Goal: Task Accomplishment & Management: Complete application form

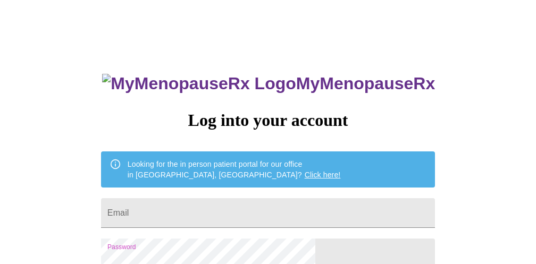
scroll to position [5, 0]
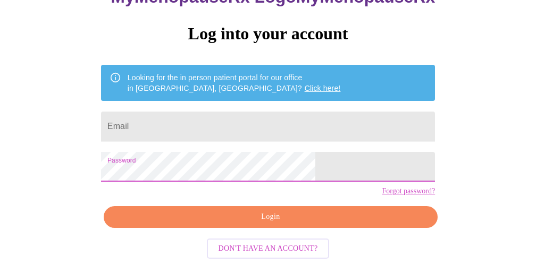
scroll to position [105, 0]
click at [199, 119] on form "Email" at bounding box center [268, 126] width 334 height 40
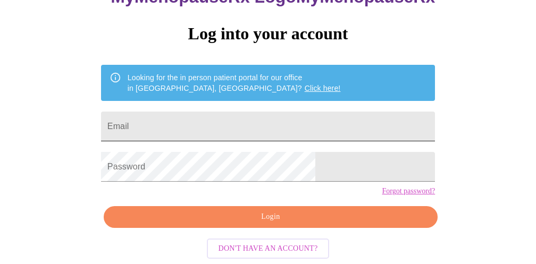
click at [205, 112] on input "Email" at bounding box center [268, 127] width 334 height 30
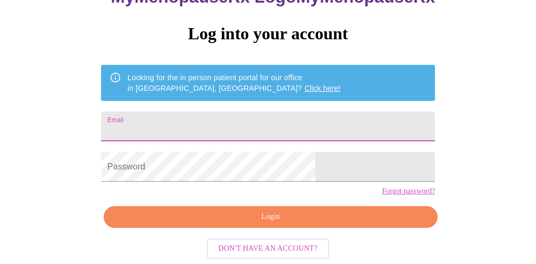
type input "[EMAIL_ADDRESS][DOMAIN_NAME]"
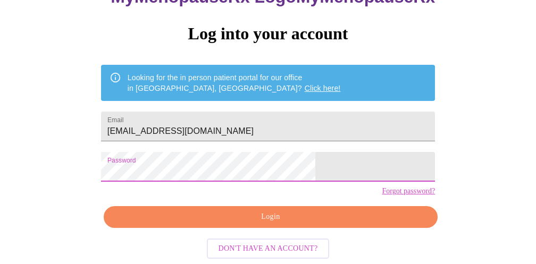
click at [217, 219] on span "Login" at bounding box center [271, 217] width 310 height 13
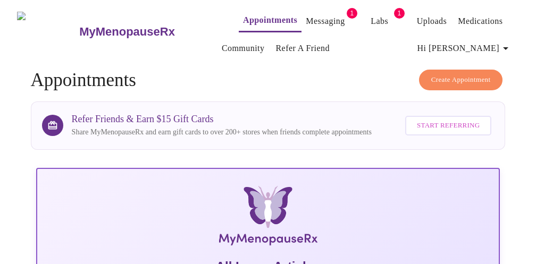
click at [306, 18] on link "Messaging" at bounding box center [325, 21] width 39 height 15
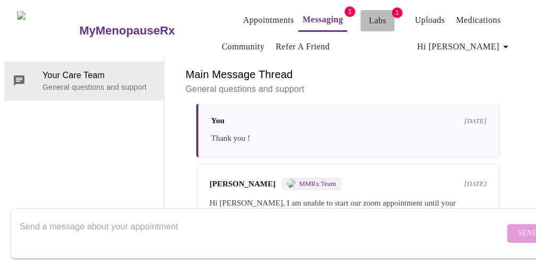
click at [369, 18] on link "Labs" at bounding box center [378, 20] width 18 height 15
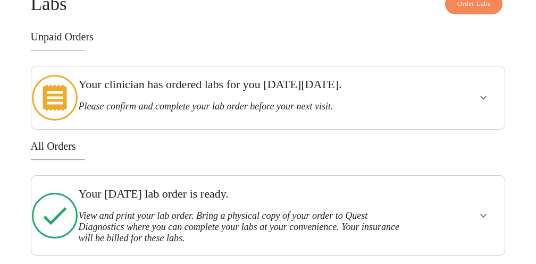
scroll to position [74, 0]
click at [487, 92] on icon "show more" at bounding box center [483, 97] width 13 height 13
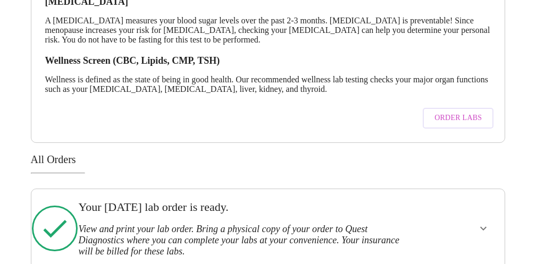
scroll to position [223, 0]
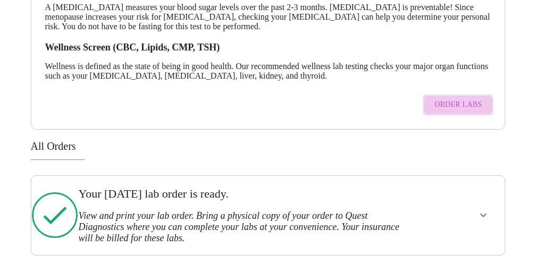
click at [473, 99] on span "Order Labs" at bounding box center [458, 104] width 47 height 13
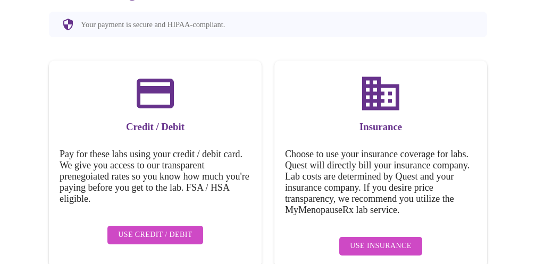
scroll to position [138, 0]
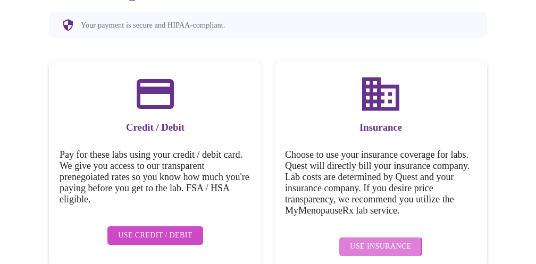
click at [362, 240] on span "Use Insurance" at bounding box center [380, 246] width 61 height 13
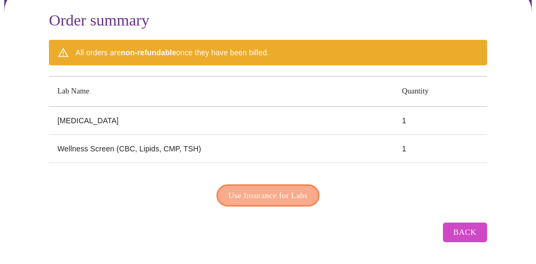
click at [289, 192] on span "Use Insurance for Labs" at bounding box center [268, 196] width 79 height 14
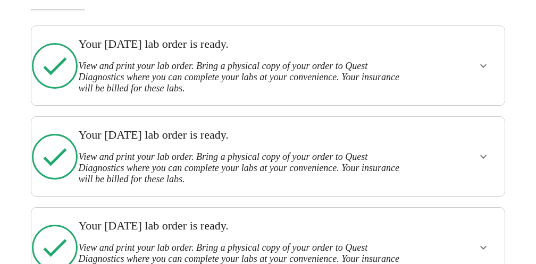
scroll to position [118, 0]
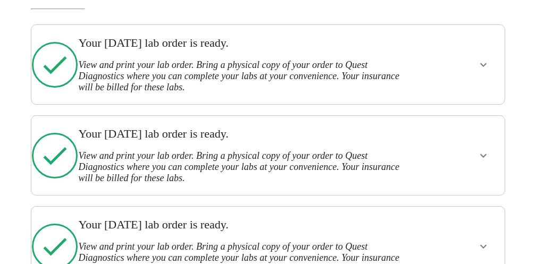
click at [490, 59] on icon "show more" at bounding box center [483, 65] width 13 height 13
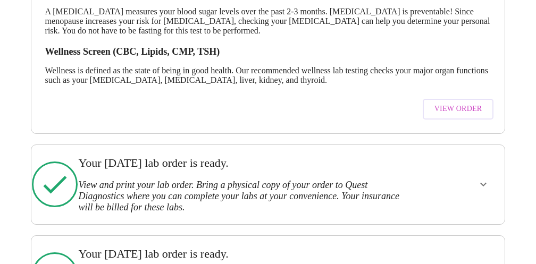
scroll to position [240, 0]
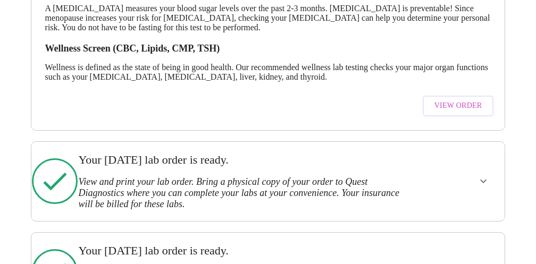
click at [470, 106] on span "View Order" at bounding box center [459, 105] width 48 height 13
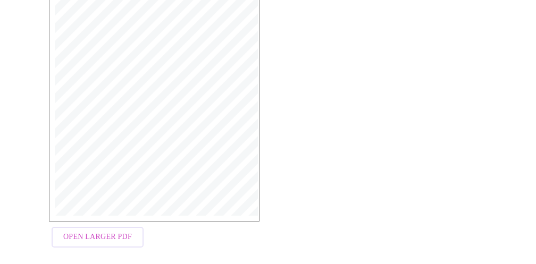
scroll to position [267, 0]
click at [123, 244] on span "Open Larger PDF" at bounding box center [97, 237] width 69 height 13
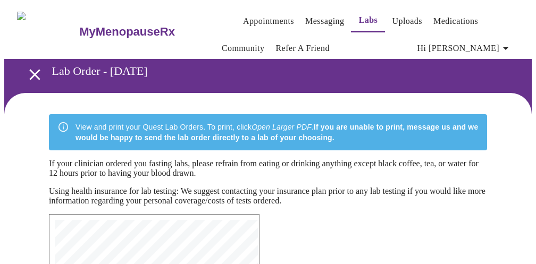
scroll to position [0, 0]
click at [243, 19] on link "Appointments" at bounding box center [268, 21] width 51 height 15
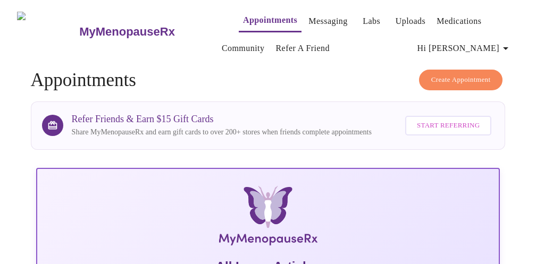
click at [442, 74] on span "Create Appointment" at bounding box center [461, 80] width 60 height 12
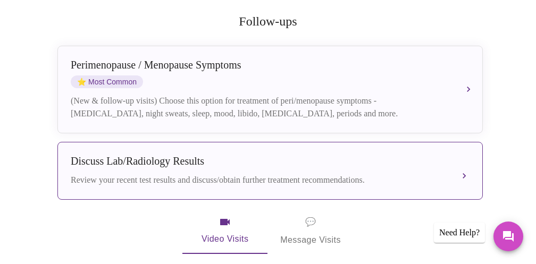
scroll to position [219, 0]
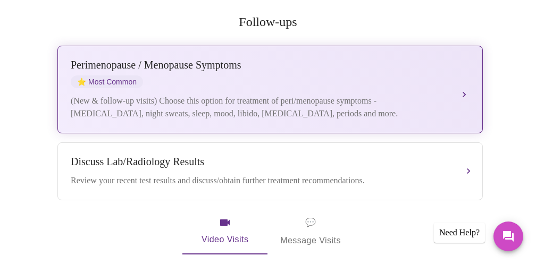
click at [368, 95] on div "(New & follow-up visits) Choose this option for treatment of peri/menopause sym…" at bounding box center [260, 108] width 378 height 26
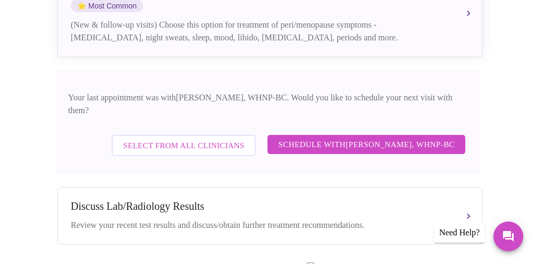
scroll to position [299, 0]
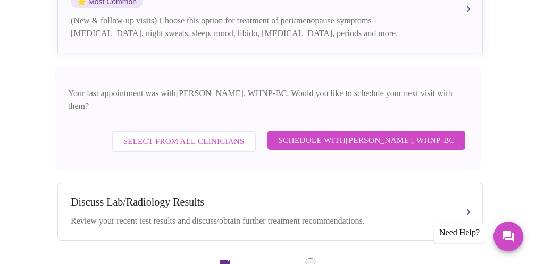
click at [343, 134] on span "Schedule with Meghan Matz, WHNP-BC" at bounding box center [366, 141] width 177 height 14
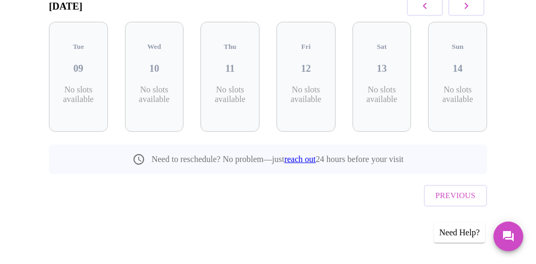
scroll to position [169, 0]
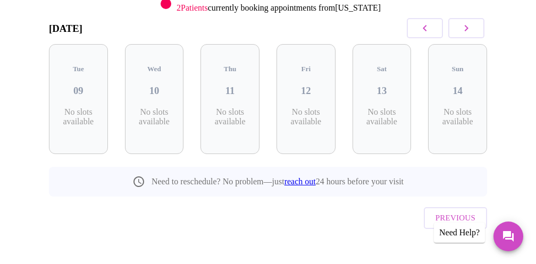
click at [473, 29] on icon "button" at bounding box center [466, 28] width 13 height 13
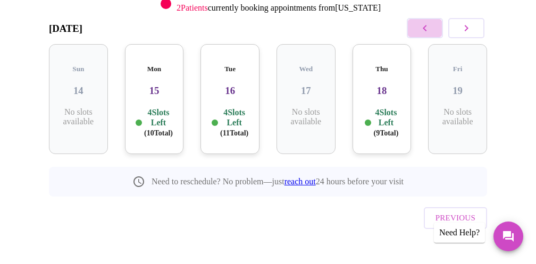
click at [426, 29] on icon "button" at bounding box center [425, 28] width 13 height 13
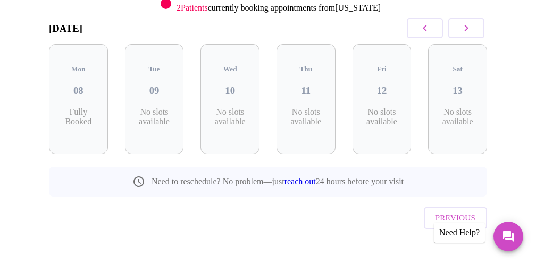
click at [426, 29] on icon "button" at bounding box center [425, 28] width 13 height 13
click at [426, 30] on icon "button" at bounding box center [425, 28] width 13 height 13
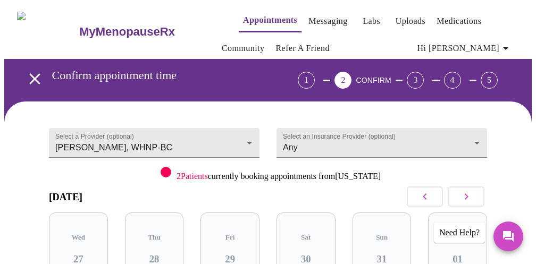
scroll to position [0, 0]
click at [244, 136] on body "MyMenopauseRx Appointments Messaging Labs Uploads Medications Community Refer a…" at bounding box center [268, 227] width 528 height 447
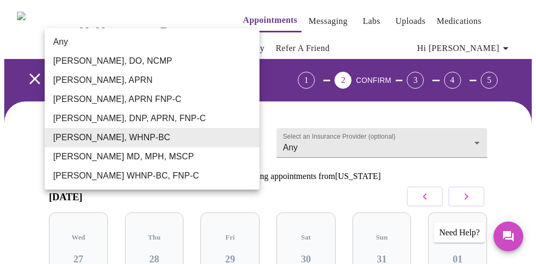
click at [196, 37] on li "Any" at bounding box center [152, 41] width 215 height 19
type input "Any"
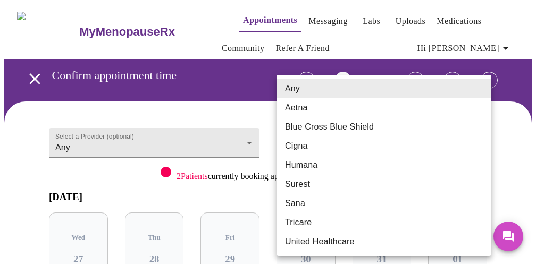
click at [377, 142] on body "MyMenopauseRx Appointments Messaging Labs Uploads Medications Community Refer a…" at bounding box center [268, 227] width 528 height 447
click at [318, 124] on li "Blue Cross Blue Shield" at bounding box center [384, 127] width 215 height 19
type input "Blue Cross Blue Shield"
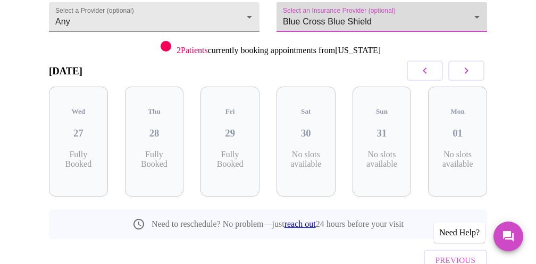
scroll to position [114, 0]
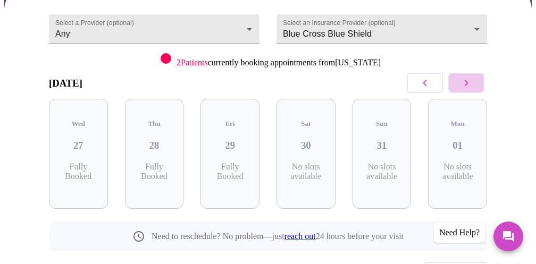
click at [475, 76] on button "button" at bounding box center [466, 83] width 36 height 20
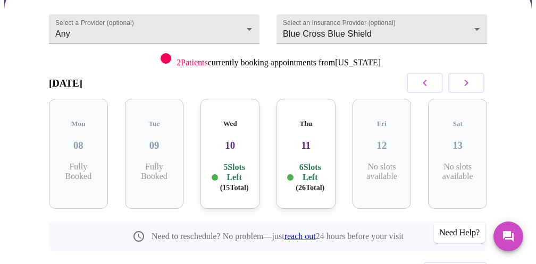
click at [227, 140] on h3 "10" at bounding box center [230, 146] width 42 height 12
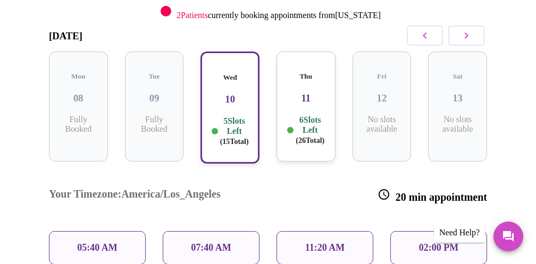
scroll to position [161, 0]
click at [311, 93] on h3 "11" at bounding box center [306, 99] width 42 height 12
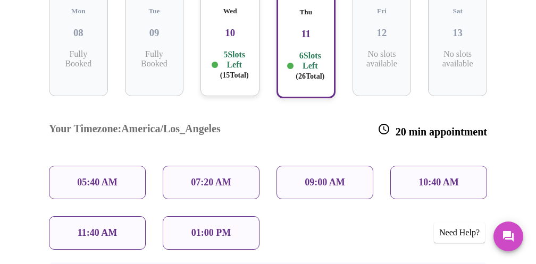
scroll to position [269, 0]
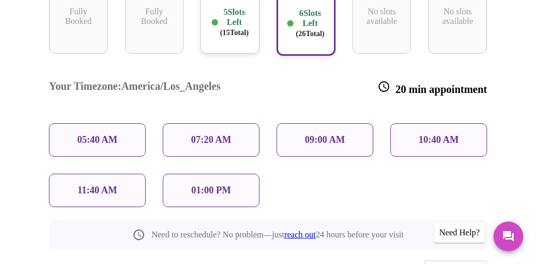
click at [330, 135] on p "09:00 AM" at bounding box center [325, 140] width 40 height 11
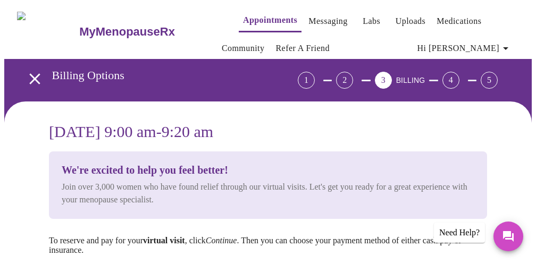
scroll to position [0, 0]
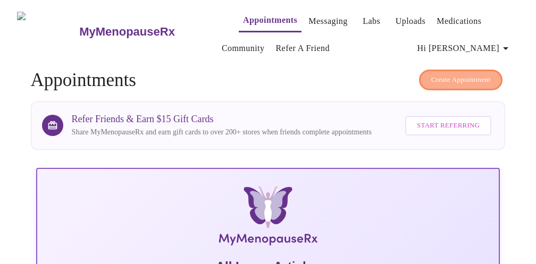
click at [459, 85] on button "Create Appointment" at bounding box center [461, 80] width 84 height 21
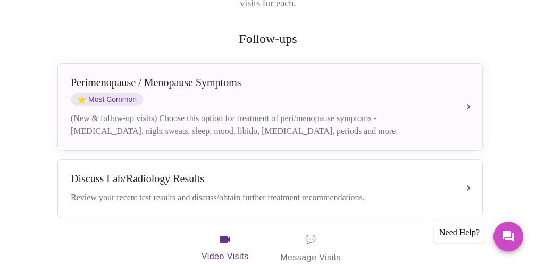
scroll to position [206, 0]
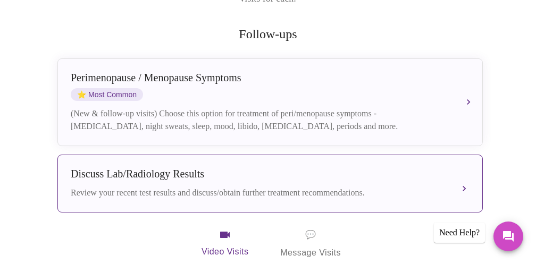
click at [465, 177] on button "Discuss Lab/Radiology Results Review your recent test results and discuss/obtai…" at bounding box center [270, 184] width 426 height 58
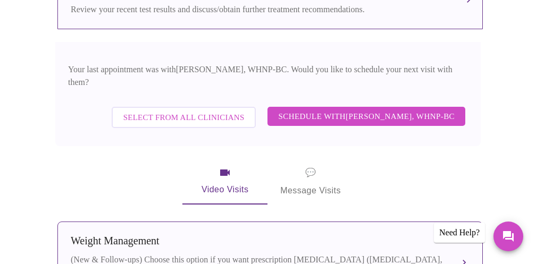
scroll to position [389, 0]
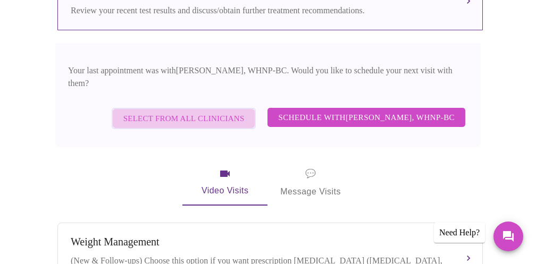
click at [244, 112] on span "Select from All Clinicians" at bounding box center [183, 119] width 121 height 14
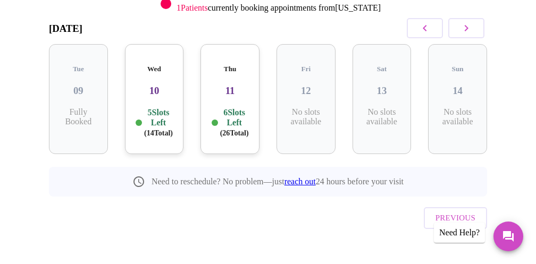
click at [157, 90] on div "Wed 10 5 Slots Left ( 14 Total)" at bounding box center [154, 99] width 59 height 110
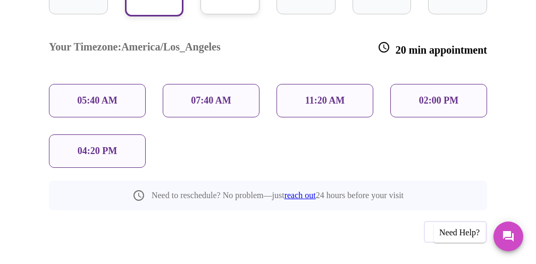
scroll to position [308, 0]
click at [456, 96] on p "02:00 PM" at bounding box center [438, 101] width 39 height 11
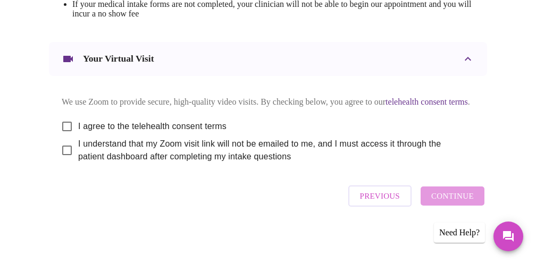
scroll to position [594, 0]
click at [66, 127] on input "I agree to the telehealth consent terms" at bounding box center [67, 126] width 22 height 22
checkbox input "true"
click at [64, 157] on input "I understand that my Zoom visit link will not be emailed to me, and I must acce…" at bounding box center [67, 150] width 22 height 22
checkbox input "true"
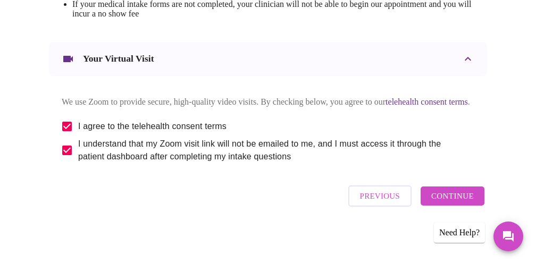
click at [456, 203] on span "Continue" at bounding box center [452, 196] width 43 height 14
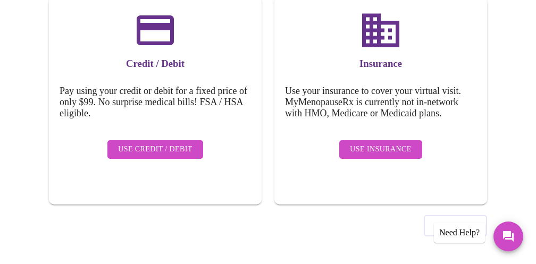
scroll to position [188, 0]
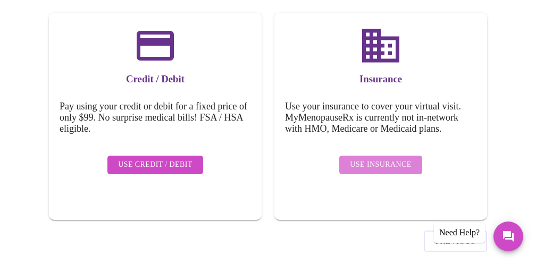
click at [395, 159] on span "Use Insurance" at bounding box center [380, 165] width 61 height 13
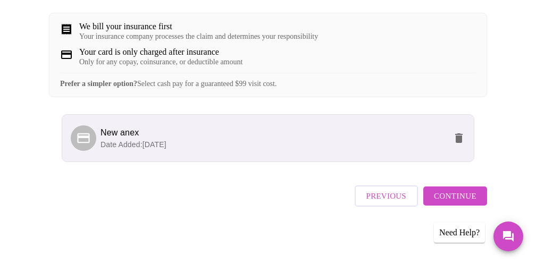
scroll to position [213, 0]
click at [442, 199] on span "Continue" at bounding box center [455, 196] width 43 height 14
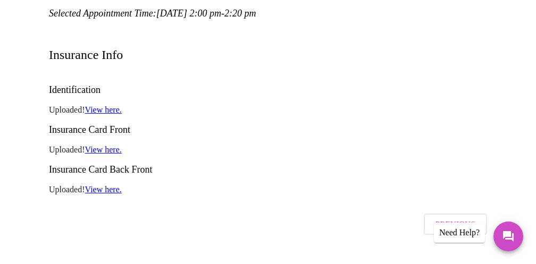
scroll to position [143, 0]
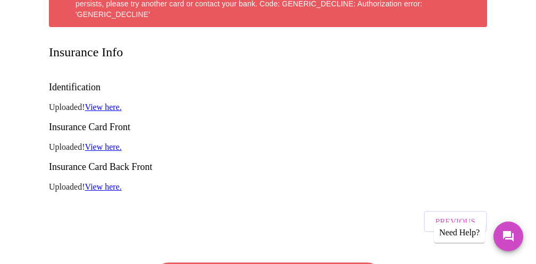
scroll to position [250, 0]
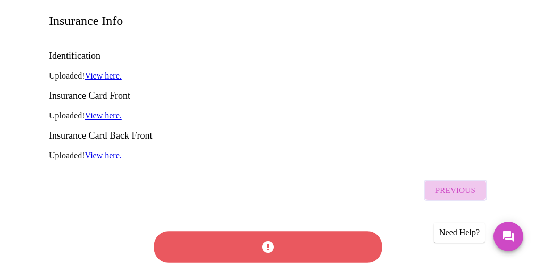
click at [470, 184] on span "Previous" at bounding box center [456, 191] width 40 height 14
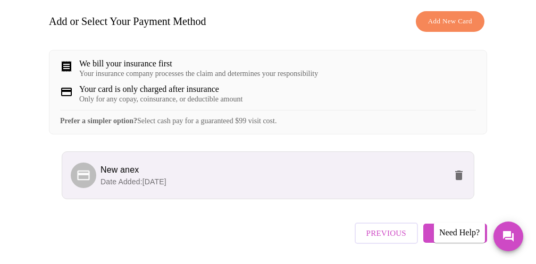
scroll to position [171, 0]
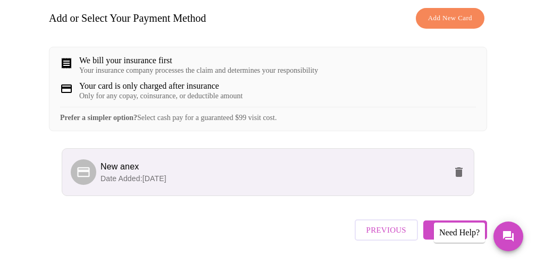
click at [463, 177] on icon "delete" at bounding box center [458, 173] width 7 height 10
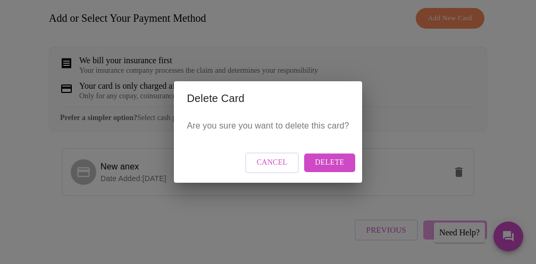
click at [328, 168] on span "Delete" at bounding box center [329, 162] width 29 height 13
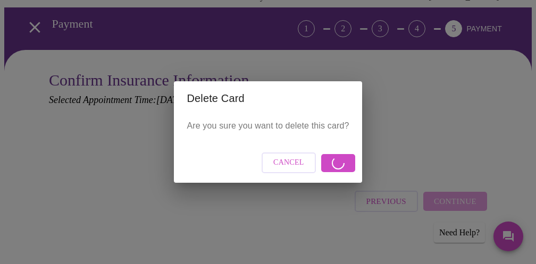
click at [462, 23] on div "Delete Card Are you sure you want to delete this card? Cancel" at bounding box center [268, 132] width 536 height 264
click at [68, 45] on div "Delete Card Are you sure you want to delete this card? Cancel" at bounding box center [268, 132] width 536 height 264
click at [276, 160] on span "Cancel" at bounding box center [288, 162] width 31 height 13
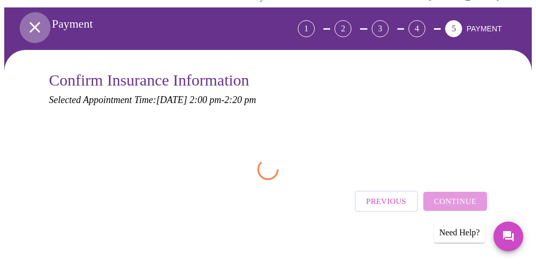
click at [27, 23] on icon "open drawer" at bounding box center [35, 27] width 19 height 19
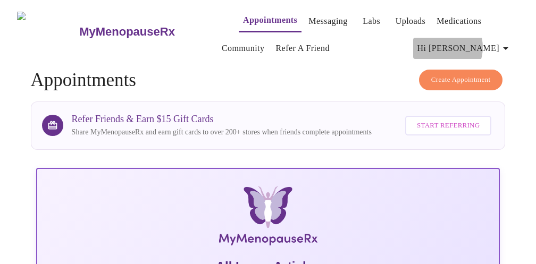
click at [480, 43] on span "Hi [PERSON_NAME]" at bounding box center [465, 48] width 95 height 15
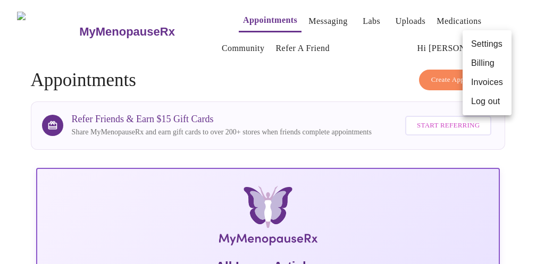
click at [482, 63] on li "Billing" at bounding box center [487, 63] width 49 height 19
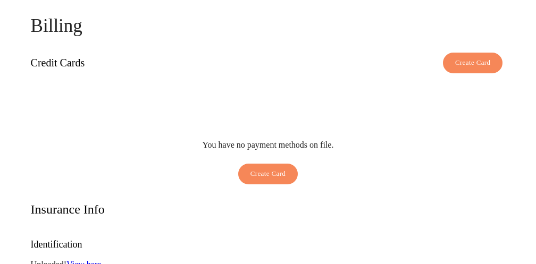
scroll to position [90, 0]
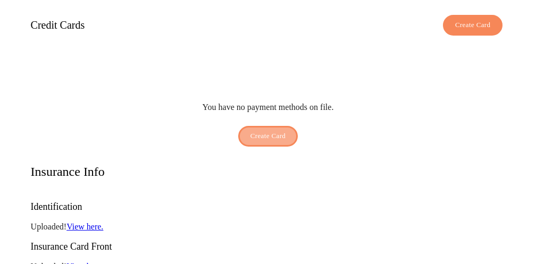
click at [279, 130] on span "Create Card" at bounding box center [269, 136] width 36 height 12
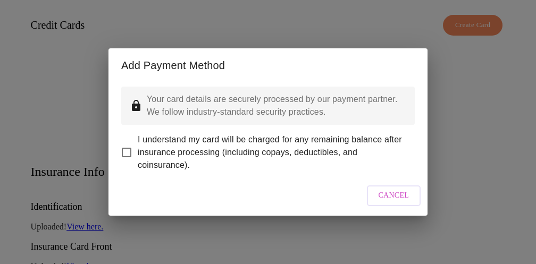
click at [128, 144] on input "I understand my card will be charged for any remaining balance after insurance …" at bounding box center [126, 153] width 22 height 22
checkbox input "true"
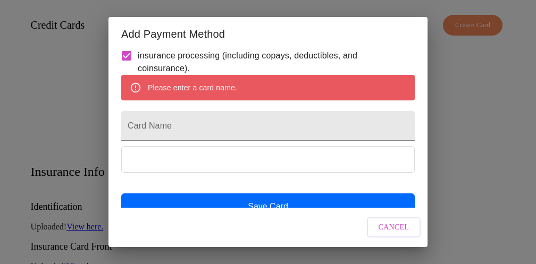
scroll to position [84, 0]
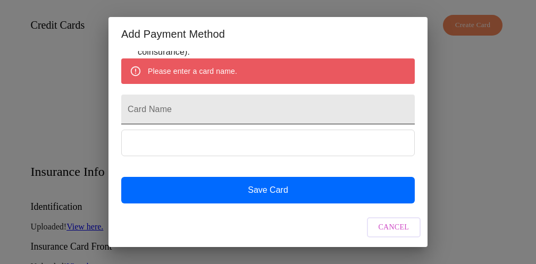
click at [217, 124] on input "Card Name" at bounding box center [268, 110] width 294 height 30
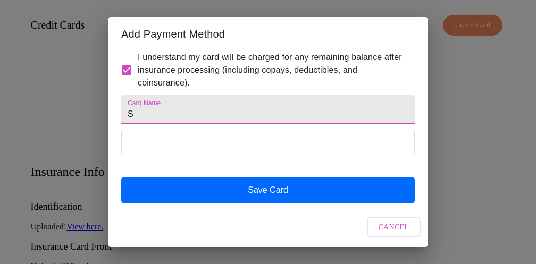
scroll to position [79, 0]
type input "Shannon Makowichuk"
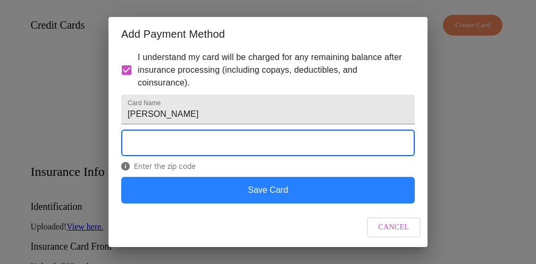
click at [337, 192] on button "Save Card" at bounding box center [268, 190] width 294 height 27
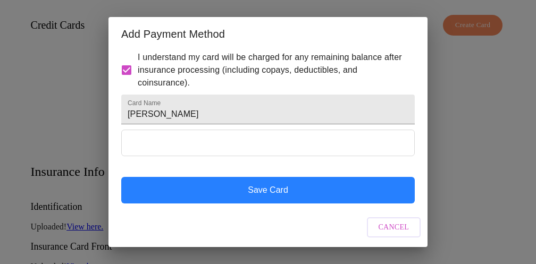
scroll to position [24, 0]
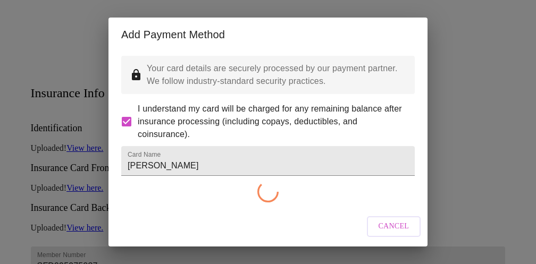
checkbox input "false"
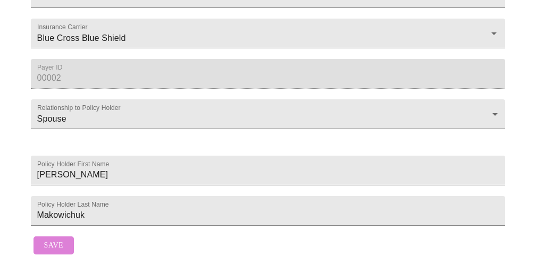
click at [56, 239] on span "Save" at bounding box center [53, 245] width 19 height 13
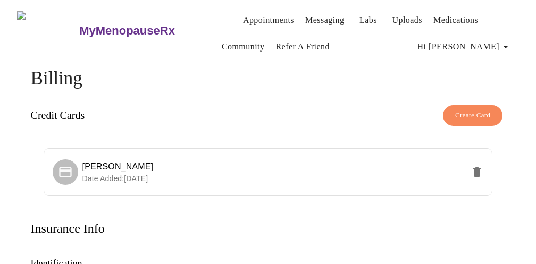
click at [360, 15] on link "Labs" at bounding box center [369, 20] width 18 height 15
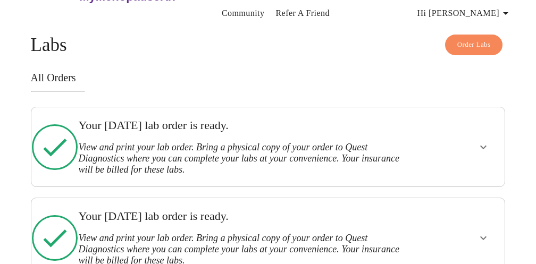
scroll to position [36, 0]
click at [487, 143] on icon "show more" at bounding box center [483, 146] width 13 height 13
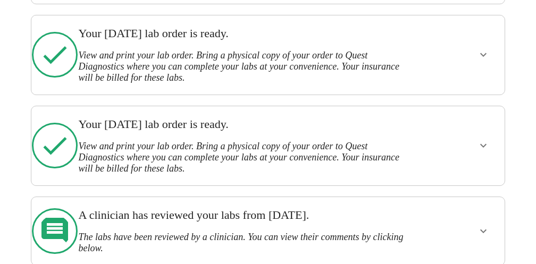
scroll to position [366, 0]
click at [490, 226] on icon "show more" at bounding box center [483, 232] width 13 height 13
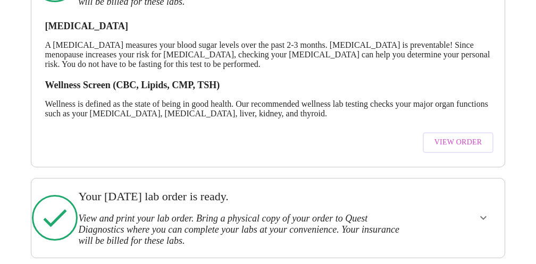
scroll to position [216, 0]
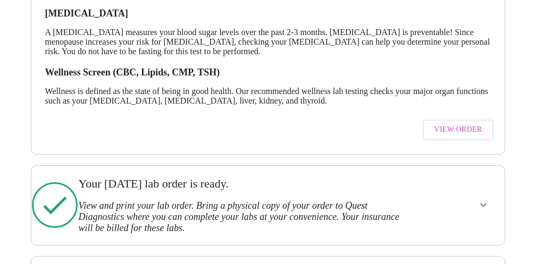
click at [469, 128] on span "View Order" at bounding box center [459, 129] width 48 height 13
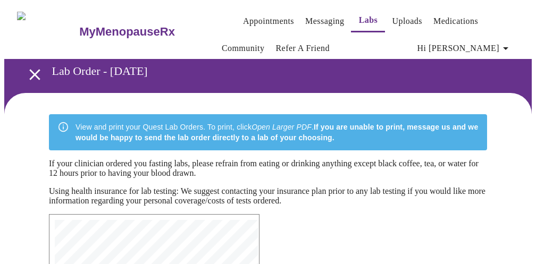
click at [262, 15] on link "Appointments" at bounding box center [268, 21] width 51 height 15
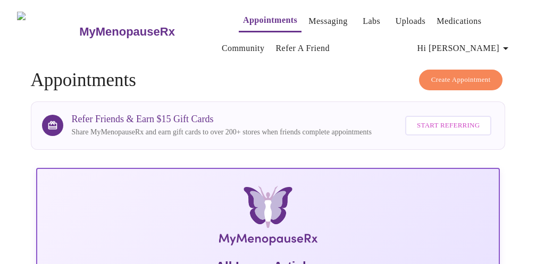
click at [446, 77] on span "Create Appointment" at bounding box center [461, 80] width 60 height 12
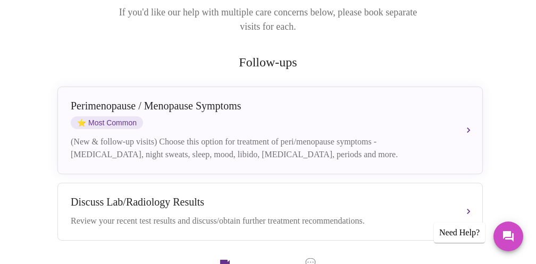
scroll to position [184, 0]
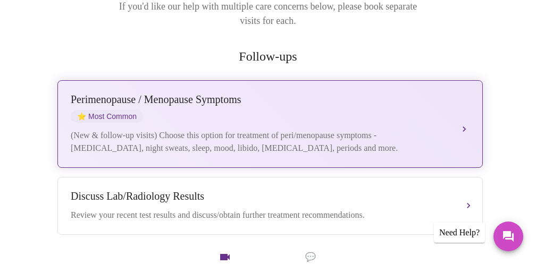
click at [122, 110] on span "⭐ Most Common" at bounding box center [107, 116] width 72 height 13
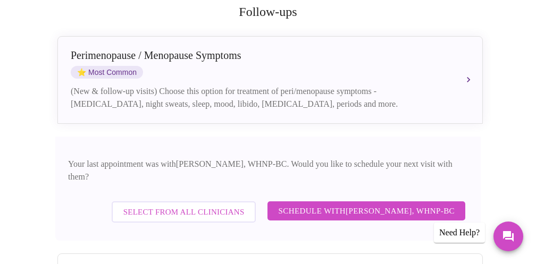
click at [236, 205] on span "Select from All Clinicians" at bounding box center [183, 212] width 121 height 14
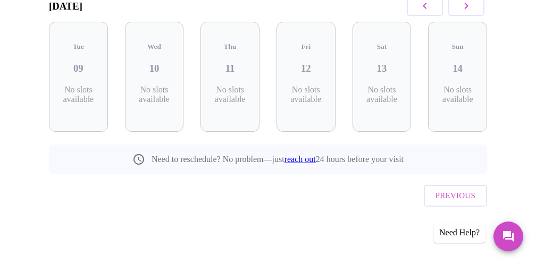
scroll to position [169, 0]
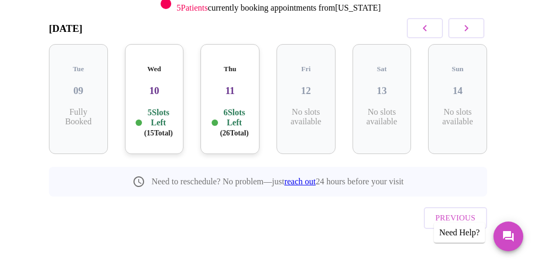
click at [161, 85] on h3 "10" at bounding box center [155, 91] width 42 height 12
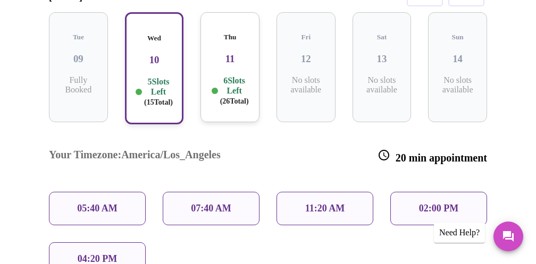
scroll to position [205, 0]
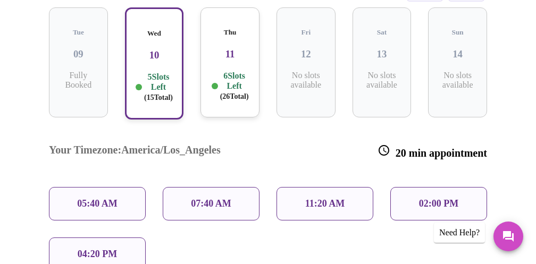
click at [423, 198] on p "02:00 PM" at bounding box center [438, 203] width 39 height 11
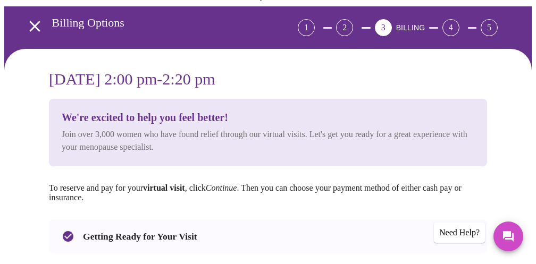
scroll to position [34, 0]
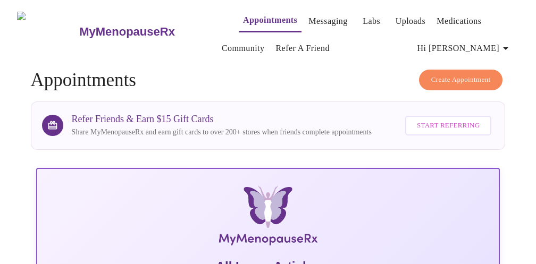
click at [467, 74] on span "Create Appointment" at bounding box center [461, 80] width 60 height 12
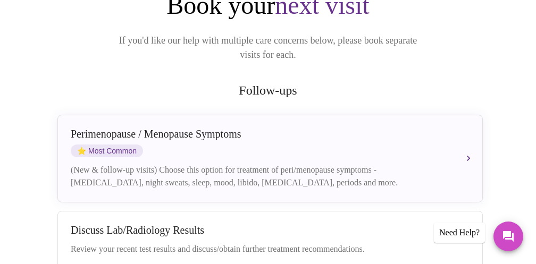
scroll to position [170, 0]
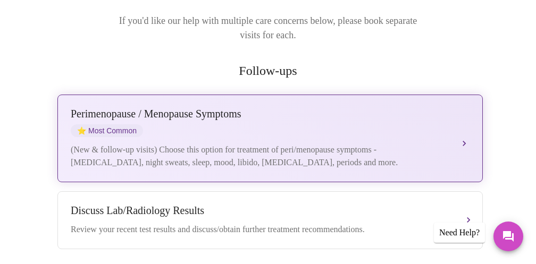
click at [345, 144] on div "(New & follow-up visits) Choose this option for treatment of peri/menopause sym…" at bounding box center [260, 157] width 378 height 26
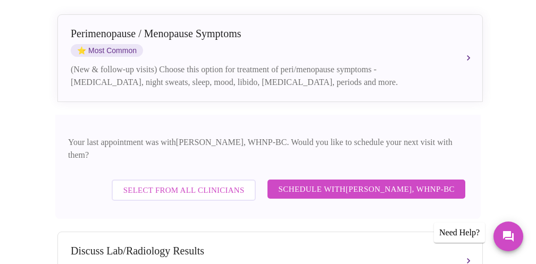
click at [239, 184] on span "Select from All Clinicians" at bounding box center [183, 191] width 121 height 14
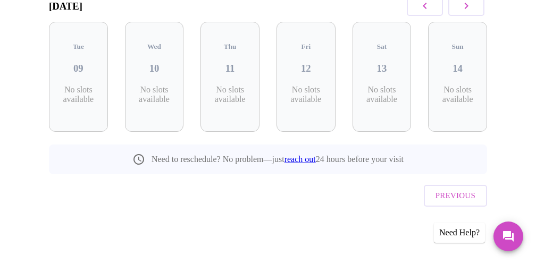
scroll to position [169, 0]
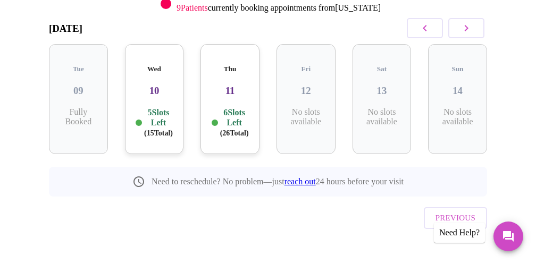
click at [230, 89] on div "Thu 11 6 Slots Left ( 26 Total)" at bounding box center [230, 99] width 59 height 110
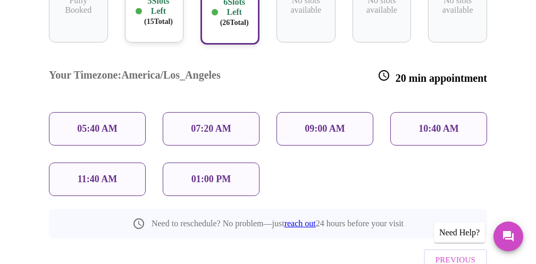
scroll to position [281, 0]
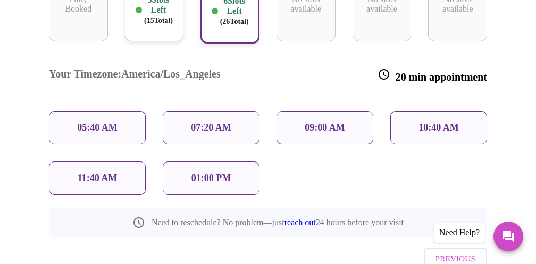
click at [210, 162] on div "01:00 PM" at bounding box center [211, 179] width 97 height 34
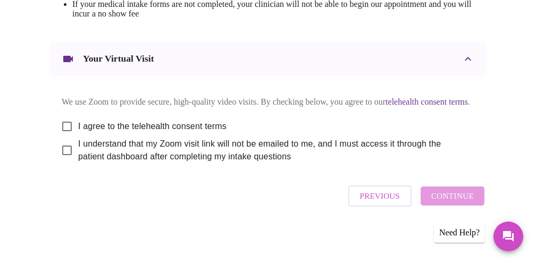
scroll to position [601, 0]
click at [66, 120] on input "I agree to the telehealth consent terms" at bounding box center [67, 126] width 22 height 22
checkbox input "true"
click at [64, 152] on input "I understand that my Zoom visit link will not be emailed to me, and I must acce…" at bounding box center [67, 150] width 22 height 22
checkbox input "true"
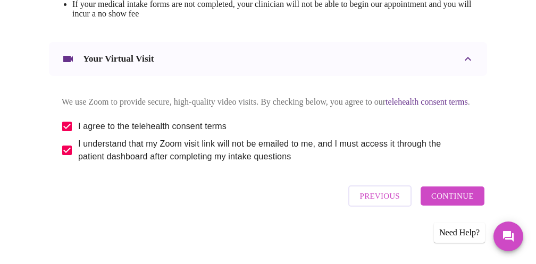
click at [454, 202] on span "Continue" at bounding box center [452, 196] width 43 height 14
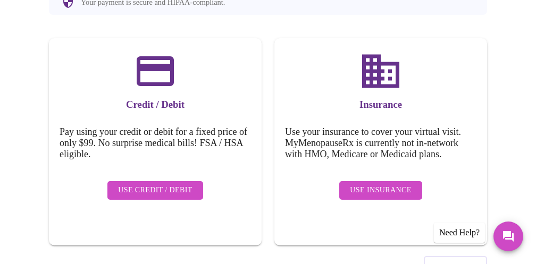
scroll to position [160, 0]
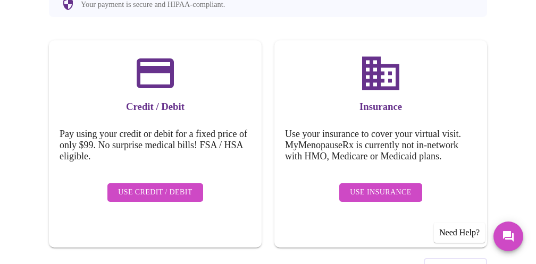
click at [366, 186] on span "Use Insurance" at bounding box center [380, 192] width 61 height 13
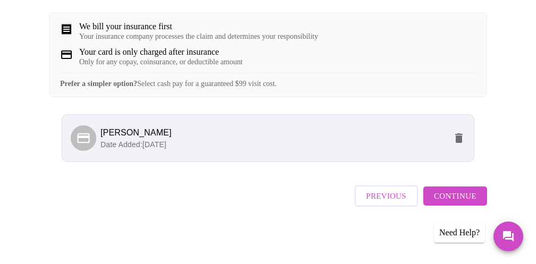
scroll to position [213, 0]
click at [471, 200] on span "Continue" at bounding box center [455, 196] width 43 height 14
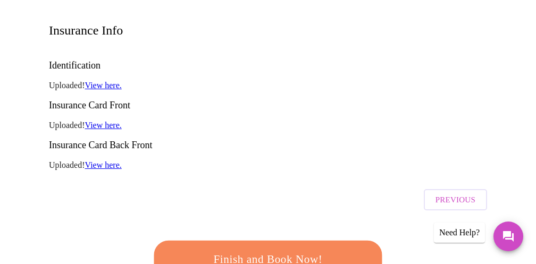
scroll to position [187, 0]
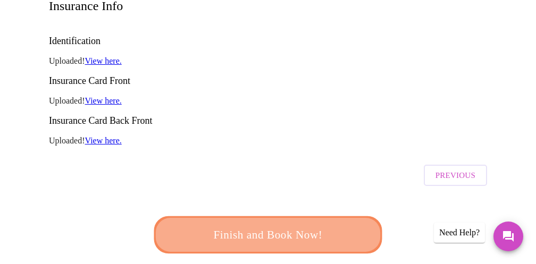
click at [314, 226] on span "Finish and Book Now!" at bounding box center [268, 236] width 197 height 20
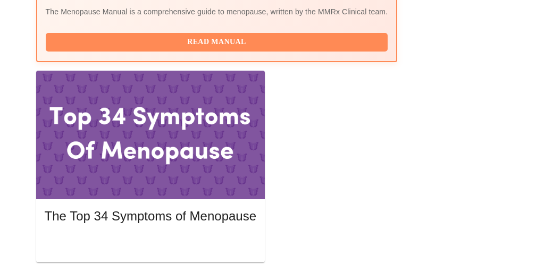
scroll to position [434, 0]
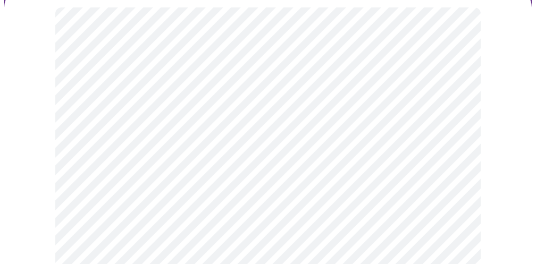
scroll to position [121, 0]
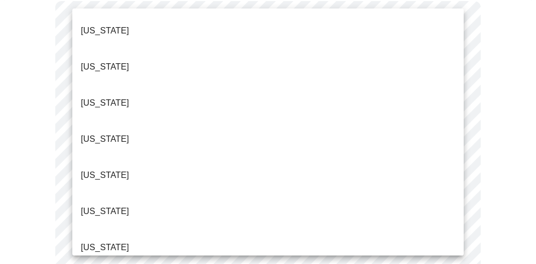
scroll to position [1139, 0]
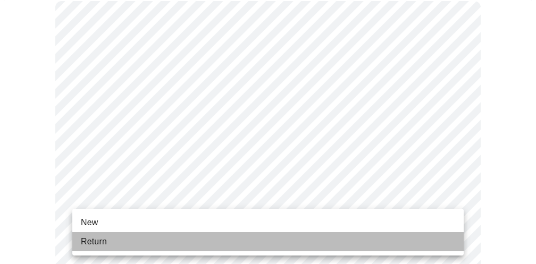
click at [148, 244] on li "Return" at bounding box center [268, 241] width 392 height 19
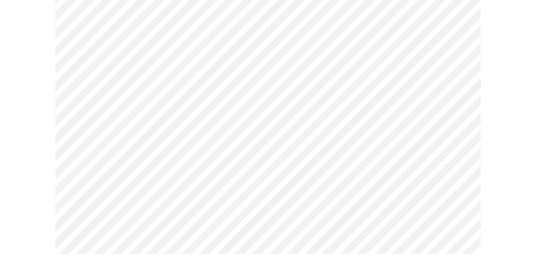
scroll to position [706, 0]
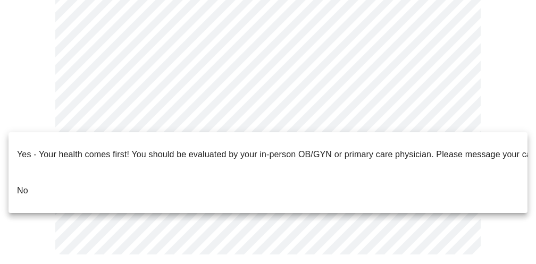
click at [81, 173] on li "No" at bounding box center [268, 191] width 519 height 36
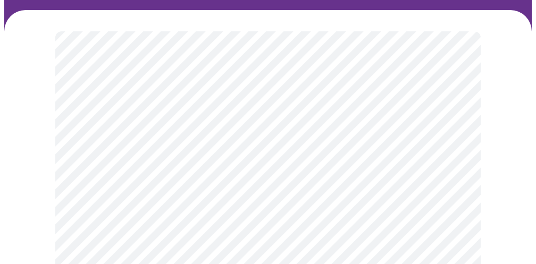
scroll to position [103, 0]
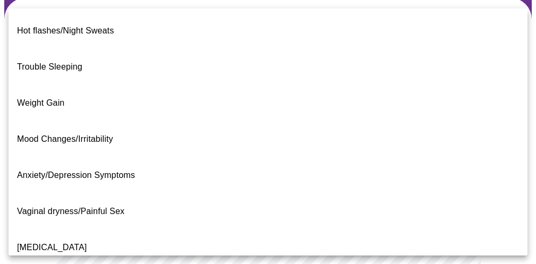
click at [374, 132] on body "MyMenopauseRx Appointments Messaging Labs Uploads Medications Community Refer a…" at bounding box center [268, 232] width 528 height 660
click at [41, 98] on span "Weight Gain" at bounding box center [40, 102] width 47 height 9
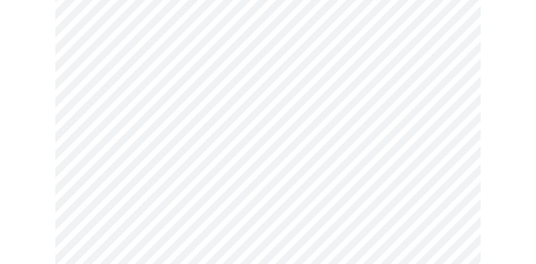
scroll to position [307, 0]
click at [165, 35] on body "MyMenopauseRx Appointments Messaging Labs Uploads Medications Community Refer a…" at bounding box center [268, 24] width 528 height 654
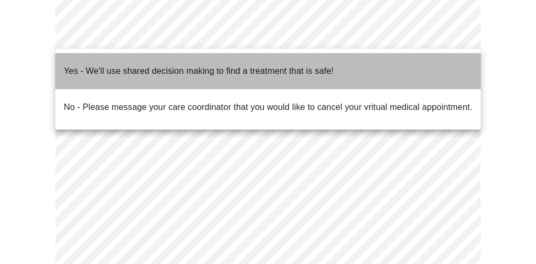
click at [158, 68] on p "Yes - We'll use shared decision making to find a treatment that is safe!" at bounding box center [199, 71] width 270 height 13
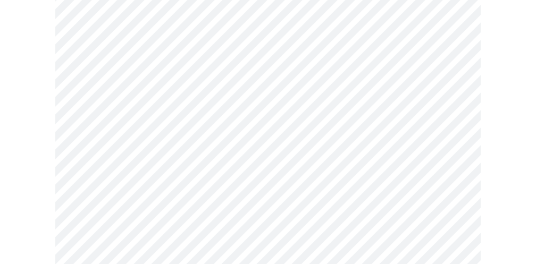
scroll to position [133, 0]
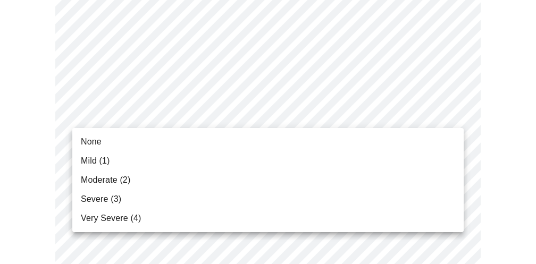
click at [117, 137] on li "None" at bounding box center [268, 141] width 392 height 19
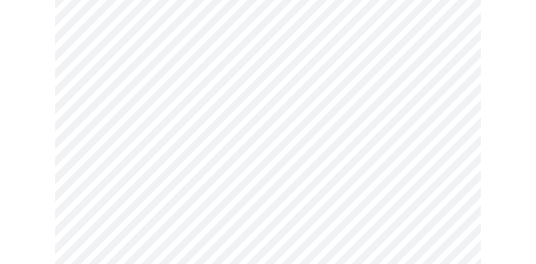
scroll to position [178, 0]
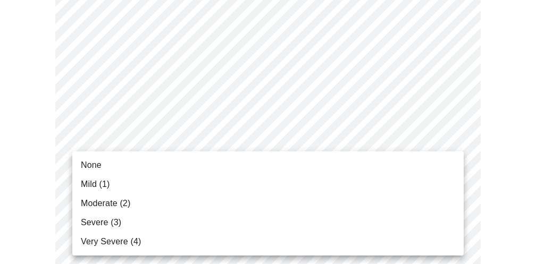
click at [99, 165] on span "None" at bounding box center [91, 165] width 21 height 13
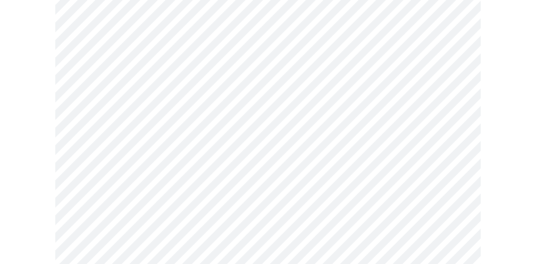
scroll to position [285, 0]
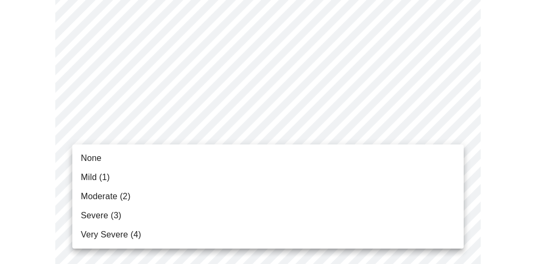
click at [91, 175] on span "Mild (1)" at bounding box center [95, 177] width 29 height 13
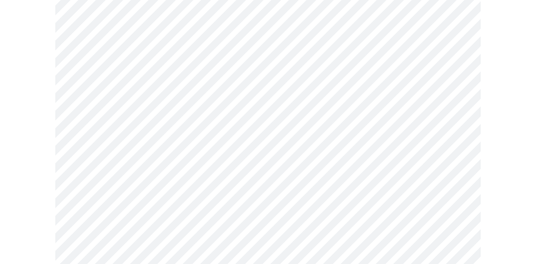
scroll to position [365, 0]
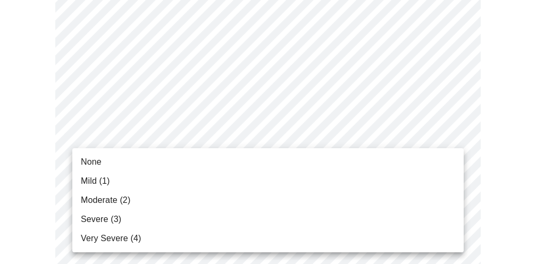
click at [94, 161] on span "None" at bounding box center [91, 162] width 21 height 13
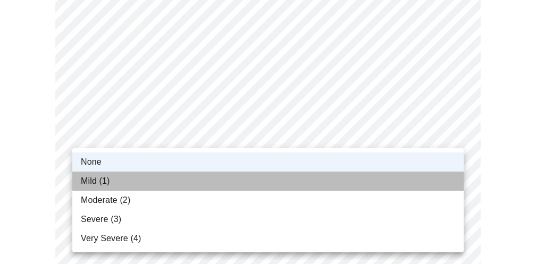
click at [95, 178] on span "Mild (1)" at bounding box center [95, 181] width 29 height 13
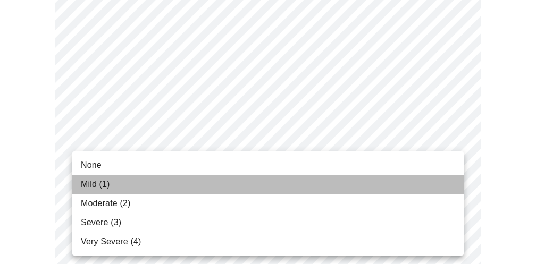
click at [95, 181] on span "Mild (1)" at bounding box center [95, 184] width 29 height 13
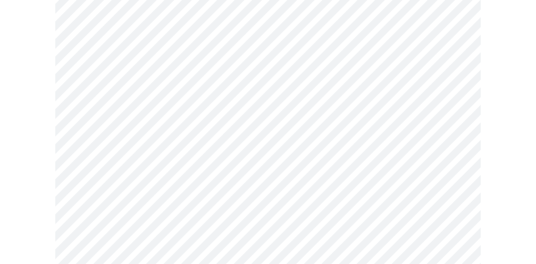
scroll to position [472, 0]
click at [202, 165] on body "MyMenopauseRx Appointments Messaging Labs Uploads Medications Community Refer a…" at bounding box center [268, 212] width 528 height 1360
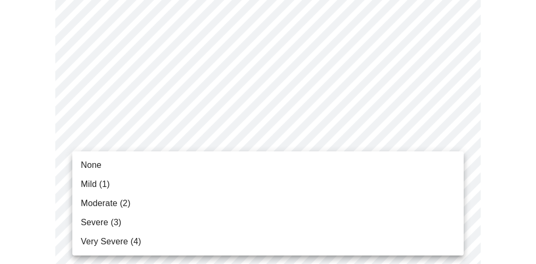
click at [93, 166] on span "None" at bounding box center [91, 165] width 21 height 13
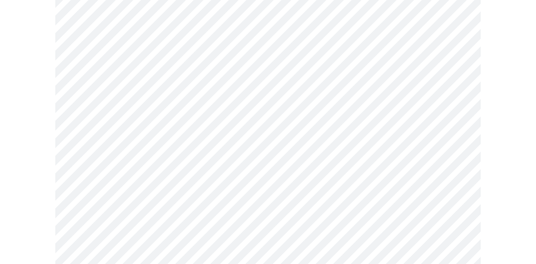
scroll to position [631, 0]
click at [189, 91] on body "MyMenopauseRx Appointments Messaging Labs Uploads Medications Community Refer a…" at bounding box center [268, 45] width 528 height 1345
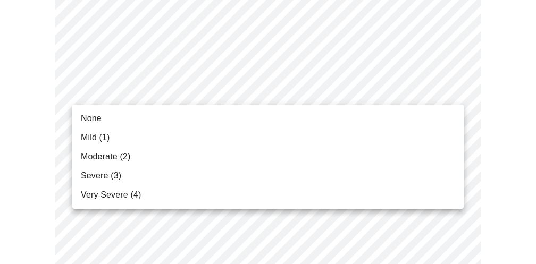
click at [96, 139] on span "Mild (1)" at bounding box center [95, 137] width 29 height 13
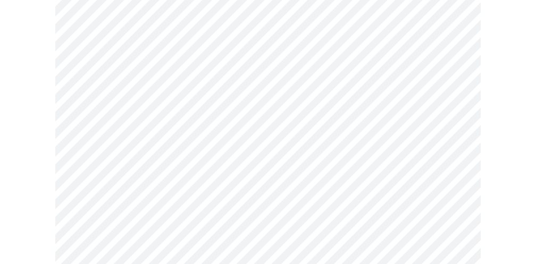
scroll to position [711, 0]
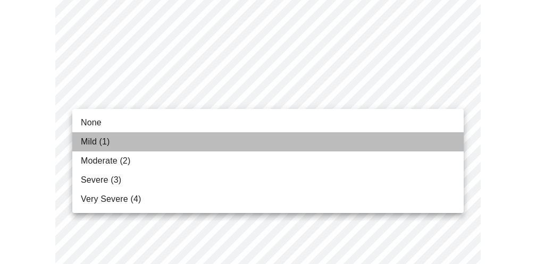
click at [93, 141] on span "Mild (1)" at bounding box center [95, 142] width 29 height 13
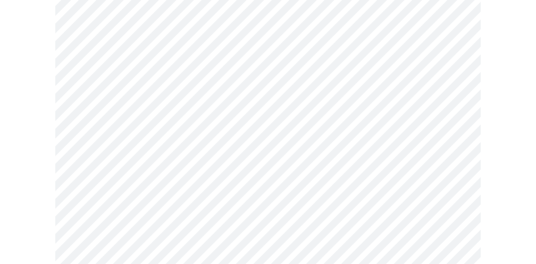
scroll to position [751, 0]
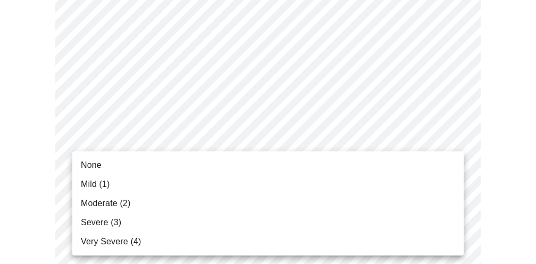
click at [99, 180] on span "Mild (1)" at bounding box center [95, 184] width 29 height 13
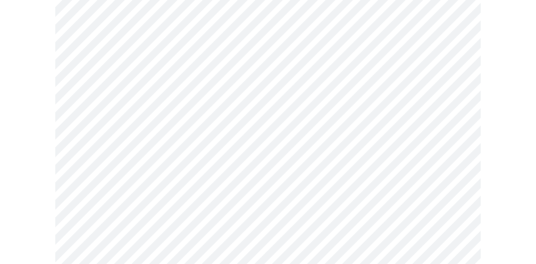
scroll to position [807, 0]
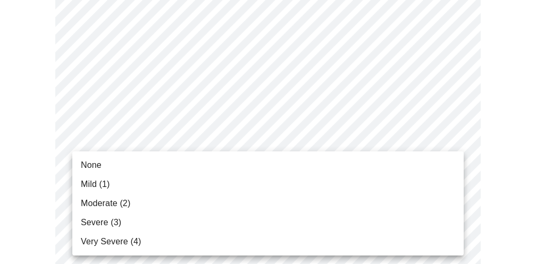
click at [91, 203] on span "Moderate (2)" at bounding box center [105, 203] width 49 height 13
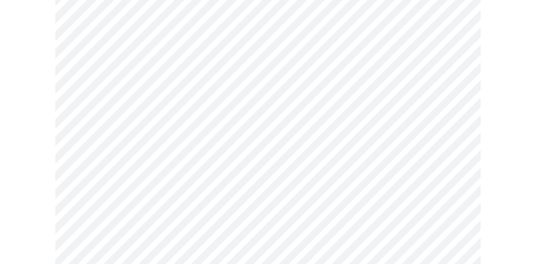
scroll to position [924, 0]
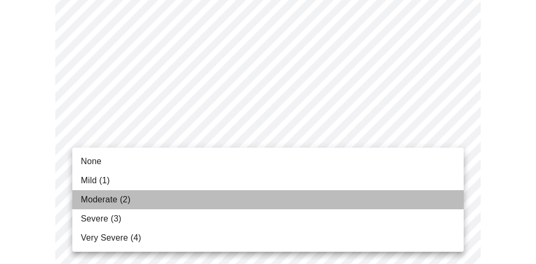
click at [95, 203] on span "Moderate (2)" at bounding box center [105, 200] width 49 height 13
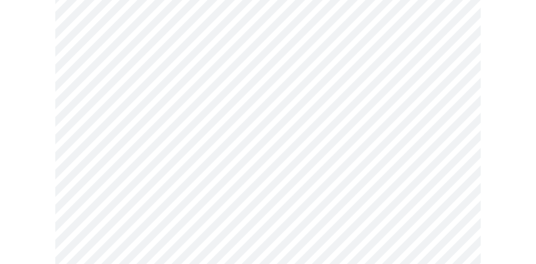
scroll to position [523, 0]
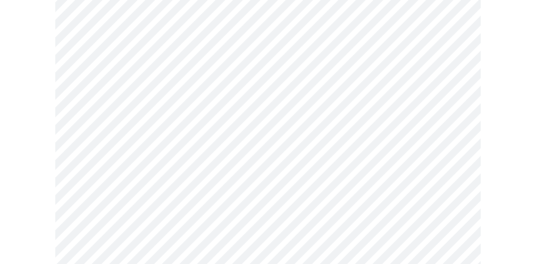
click at [158, 139] on body "MyMenopauseRx Appointments Messaging Labs Uploads Medications Community Refer a…" at bounding box center [268, 16] width 528 height 1070
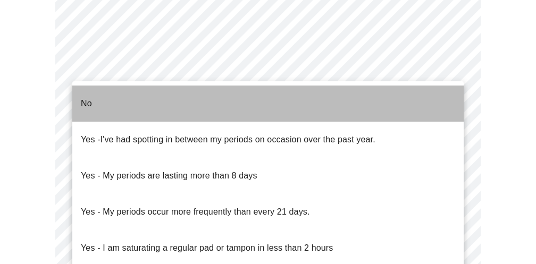
click at [107, 96] on li "No" at bounding box center [268, 104] width 392 height 36
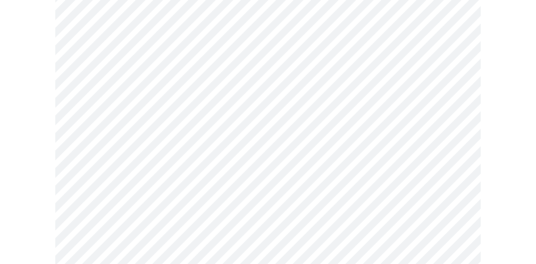
scroll to position [571, 0]
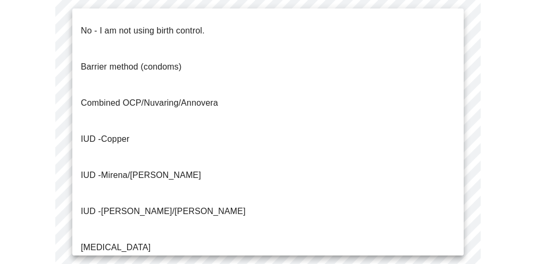
click at [112, 24] on p "No - I am not using birth control." at bounding box center [143, 30] width 124 height 13
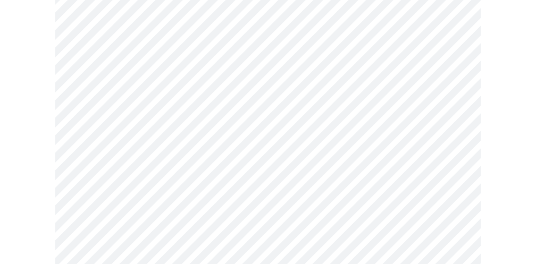
scroll to position [725, 0]
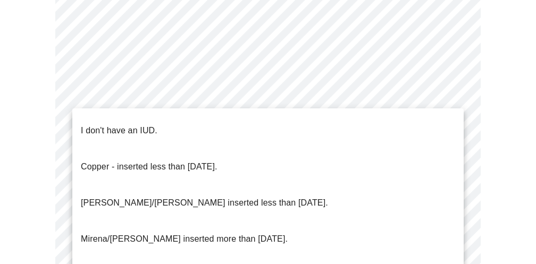
click at [97, 126] on p "I don't have an IUD." at bounding box center [119, 130] width 77 height 13
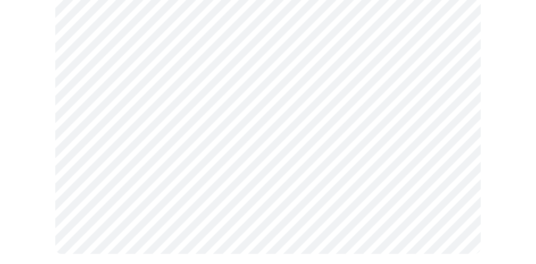
scroll to position [780, 0]
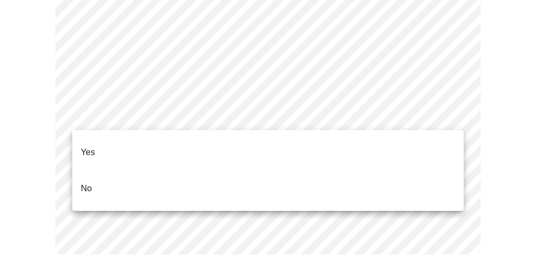
click at [89, 146] on p "Yes" at bounding box center [88, 152] width 14 height 13
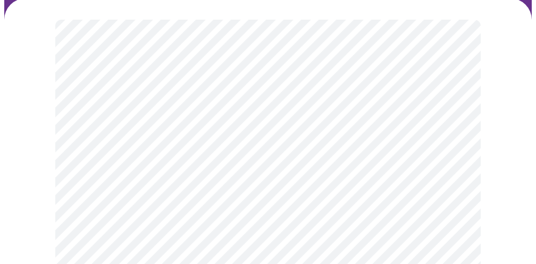
scroll to position [113, 0]
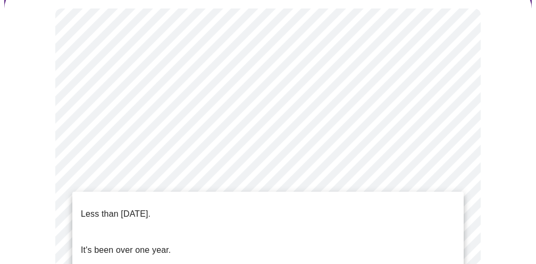
click at [151, 208] on p "Less than one year ago." at bounding box center [116, 214] width 70 height 13
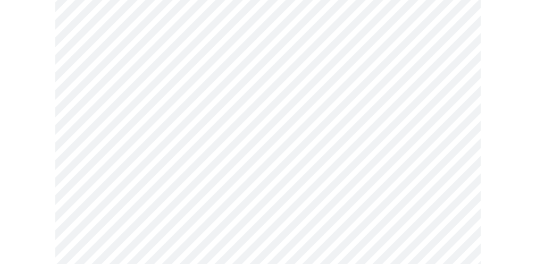
scroll to position [264, 0]
click at [240, 122] on body "MyMenopauseRx Appointments Messaging Labs Uploads Medications Community Refer a…" at bounding box center [268, 144] width 528 height 808
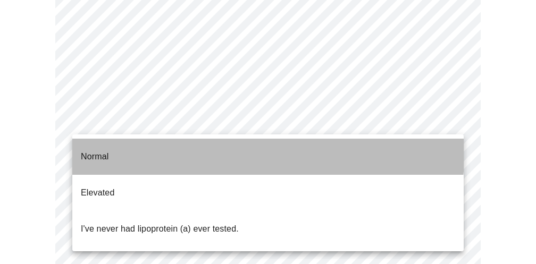
click at [110, 144] on li "Normal" at bounding box center [268, 157] width 392 height 36
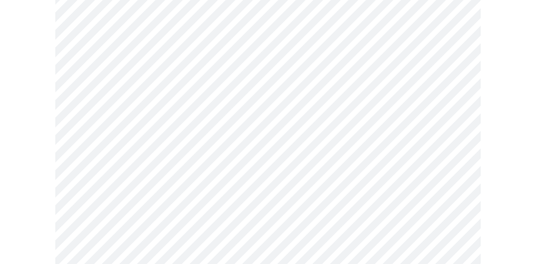
scroll to position [133, 0]
click at [137, 188] on body "MyMenopauseRx Appointments Messaging Labs Uploads Medications Community Refer a…" at bounding box center [268, 158] width 528 height 575
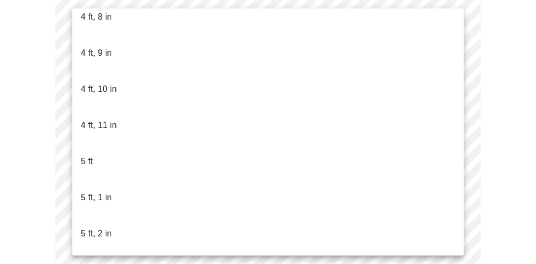
scroll to position [829, 0]
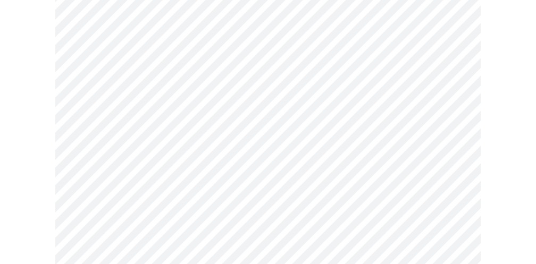
scroll to position [2837, 0]
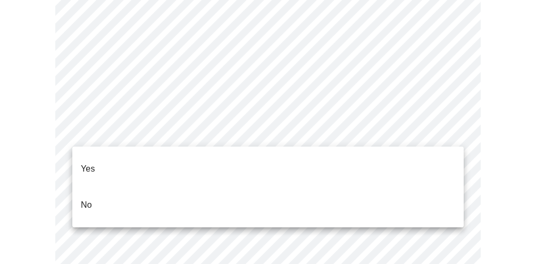
click at [87, 199] on p "No" at bounding box center [86, 205] width 11 height 13
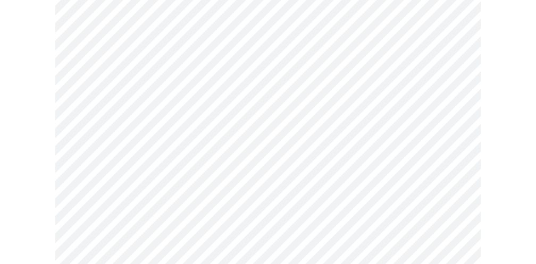
scroll to position [923, 0]
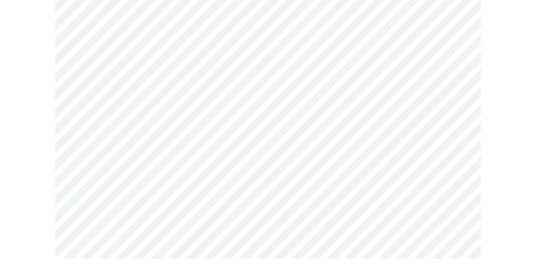
scroll to position [1120, 0]
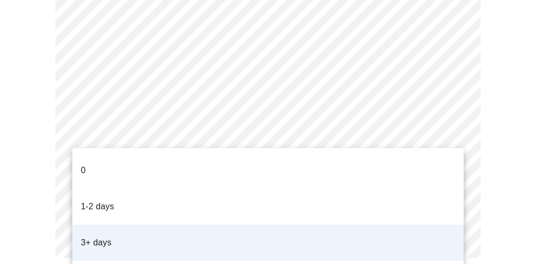
click at [144, 225] on li "3+ days" at bounding box center [268, 243] width 392 height 36
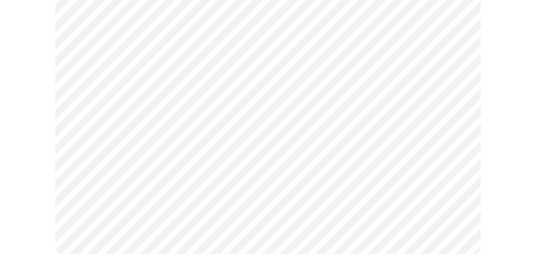
scroll to position [608, 0]
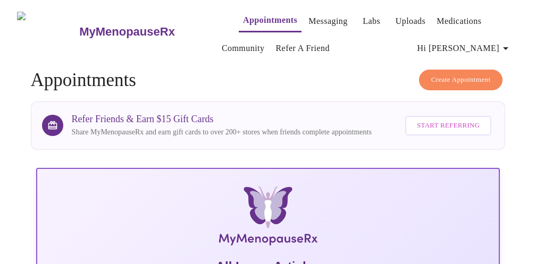
click at [363, 16] on link "Labs" at bounding box center [372, 21] width 18 height 15
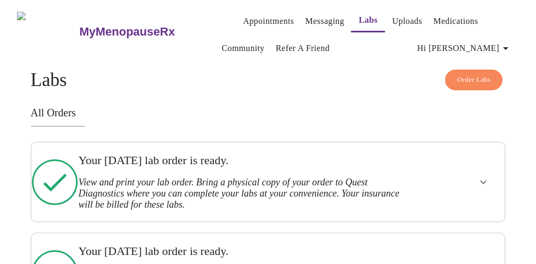
click at [227, 162] on h3 "Your [DATE] lab order is ready." at bounding box center [244, 161] width 332 height 14
click at [487, 176] on icon "show more" at bounding box center [483, 182] width 13 height 13
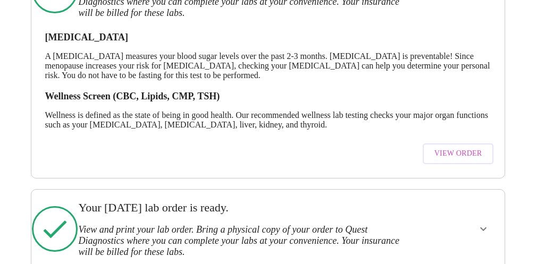
scroll to position [189, 0]
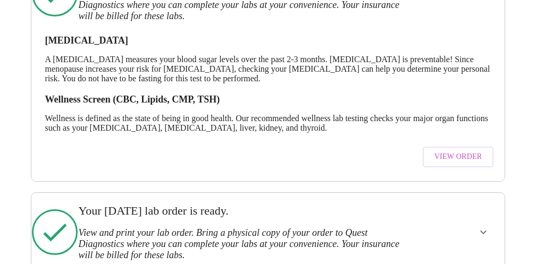
click at [459, 151] on span "View Order" at bounding box center [459, 157] width 48 height 13
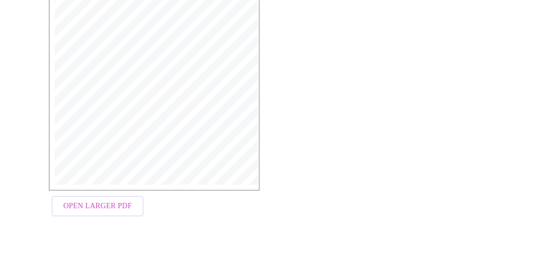
scroll to position [303, 0]
click at [91, 203] on span "Open Larger PDF" at bounding box center [97, 206] width 69 height 13
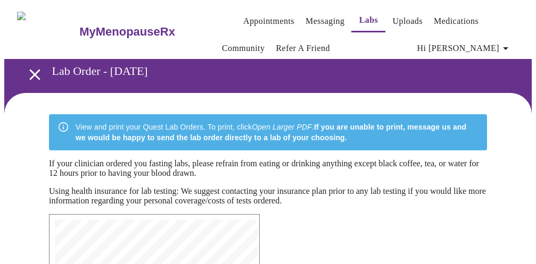
scroll to position [0, 0]
click at [261, 14] on link "Appointments" at bounding box center [268, 21] width 51 height 15
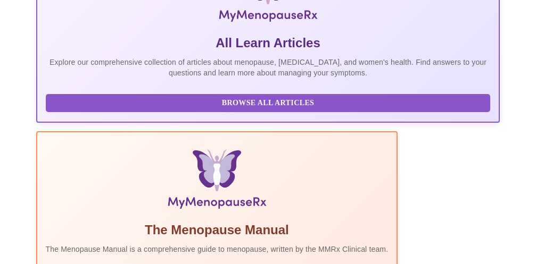
scroll to position [150, 0]
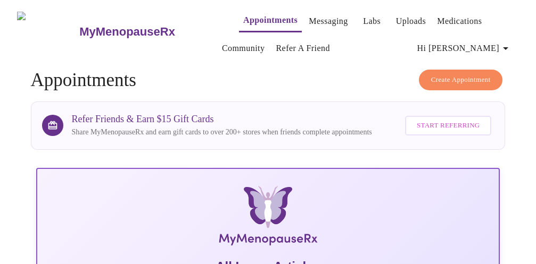
scroll to position [0, 0]
click at [103, 25] on h3 "MyMenopauseRx" at bounding box center [127, 32] width 96 height 14
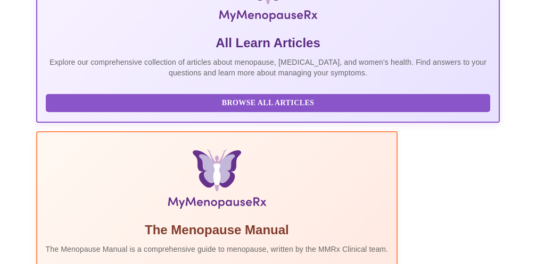
scroll to position [224, 0]
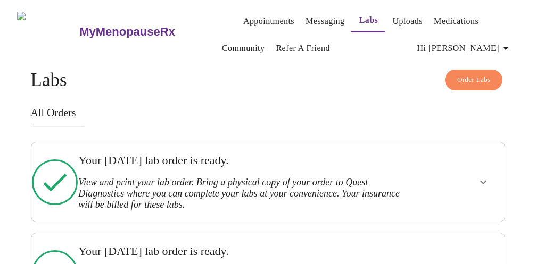
click at [246, 20] on link "Appointments" at bounding box center [268, 21] width 51 height 15
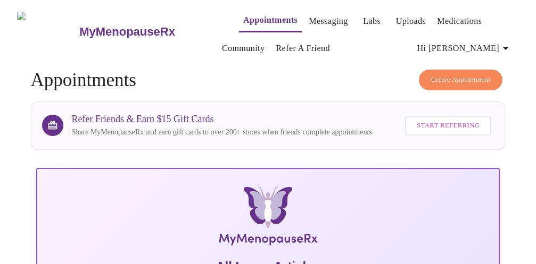
click at [451, 78] on span "Create Appointment" at bounding box center [461, 80] width 60 height 12
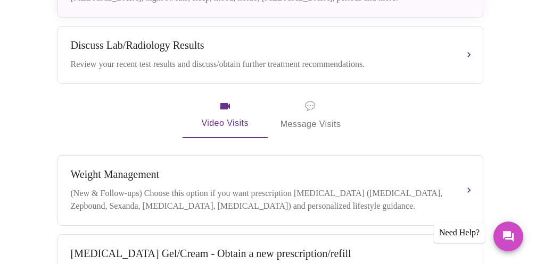
scroll to position [337, 0]
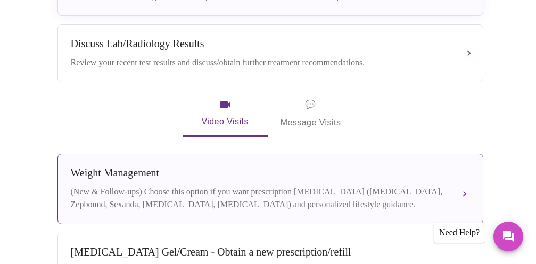
click at [463, 184] on button "Weight Management (New & Follow-ups) Choose this option if you want prescriptio…" at bounding box center [270, 189] width 426 height 71
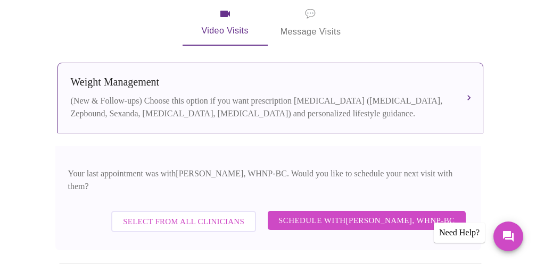
scroll to position [430, 0]
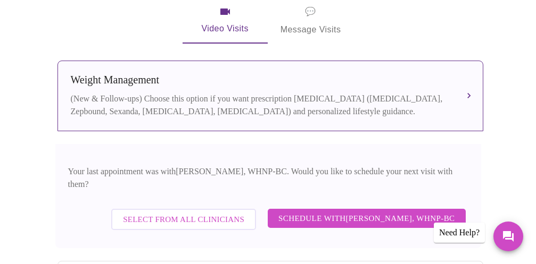
click at [204, 213] on span "Select from All Clinicians" at bounding box center [183, 220] width 121 height 14
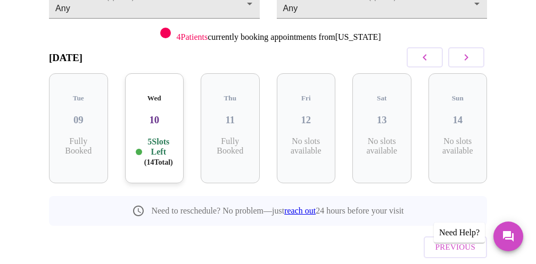
scroll to position [127, 0]
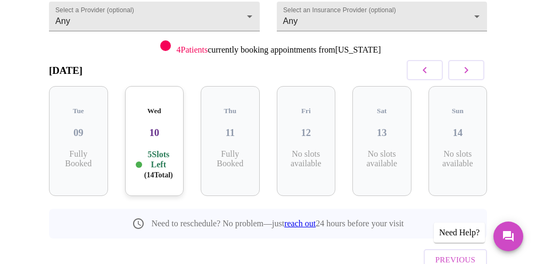
click at [167, 149] on p "5 Slots Left ( 14 Total)" at bounding box center [158, 164] width 29 height 31
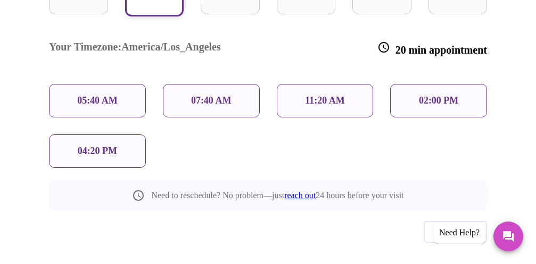
scroll to position [308, 0]
click at [458, 96] on p "02:00 PM" at bounding box center [438, 101] width 39 height 11
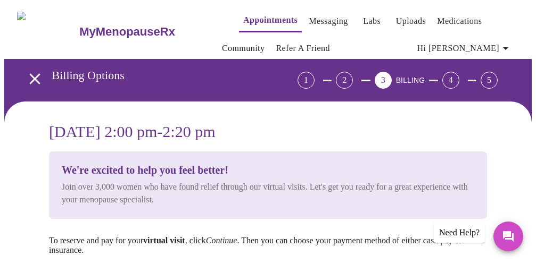
scroll to position [0, 0]
click at [252, 17] on link "Appointments" at bounding box center [270, 20] width 54 height 15
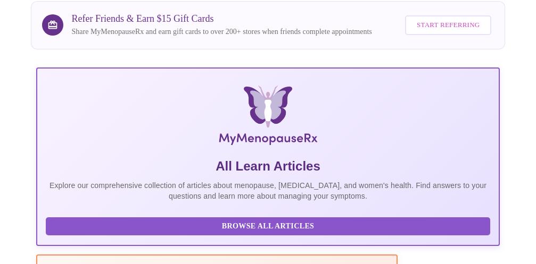
scroll to position [109, 0]
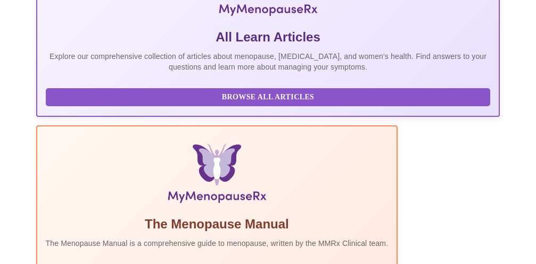
scroll to position [267, 0]
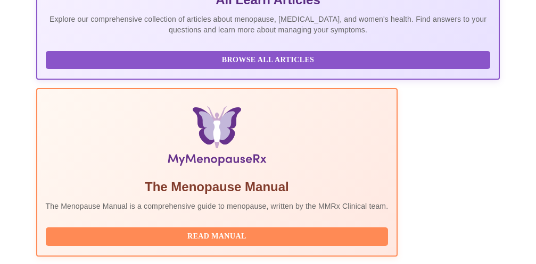
click at [288, 230] on span "Read Manual" at bounding box center [216, 236] width 321 height 13
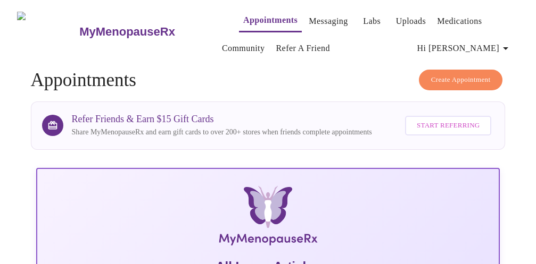
scroll to position [0, 0]
click at [363, 15] on link "Labs" at bounding box center [372, 21] width 18 height 15
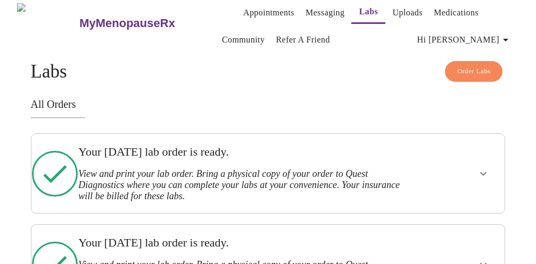
scroll to position [7, 0]
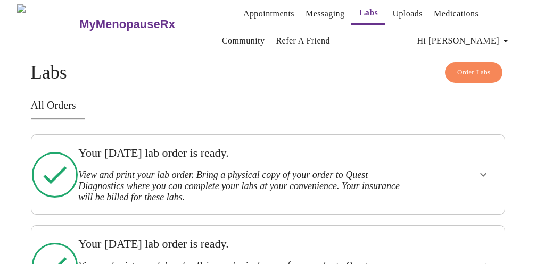
click at [93, 170] on h3 "View and print your lab order. Bring a physical copy of your order to Quest Dia…" at bounding box center [243, 187] width 331 height 34
click at [488, 169] on icon "show more" at bounding box center [483, 175] width 13 height 13
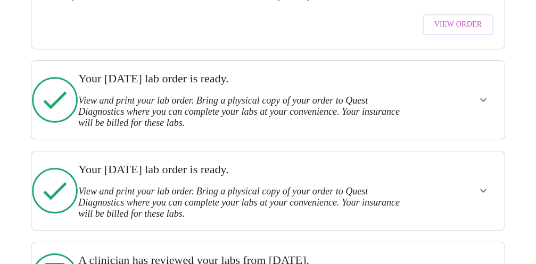
scroll to position [322, 0]
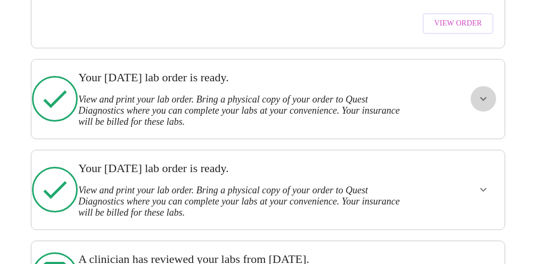
click at [489, 93] on icon "show more" at bounding box center [483, 99] width 13 height 13
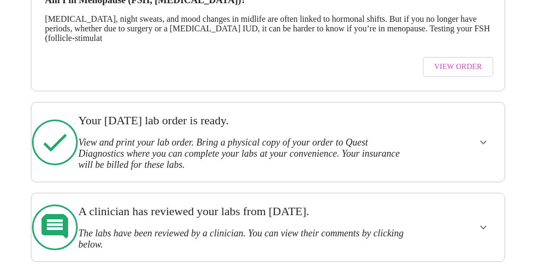
scroll to position [468, 0]
click at [486, 141] on icon "show more" at bounding box center [483, 143] width 6 height 4
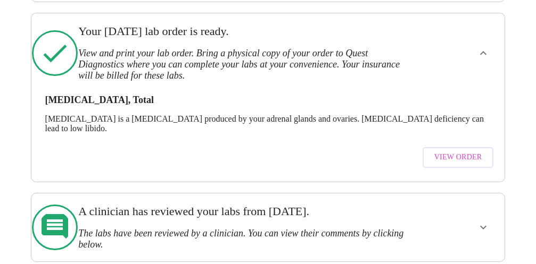
scroll to position [558, 0]
click at [486, 226] on icon "show more" at bounding box center [483, 228] width 6 height 4
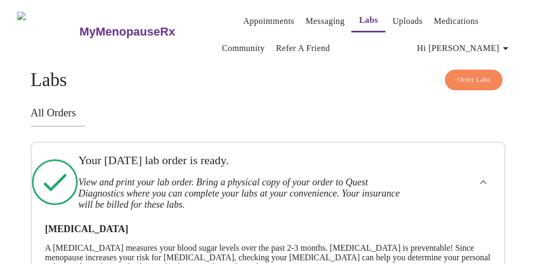
scroll to position [0, 0]
click at [397, 16] on link "Uploads" at bounding box center [407, 21] width 30 height 15
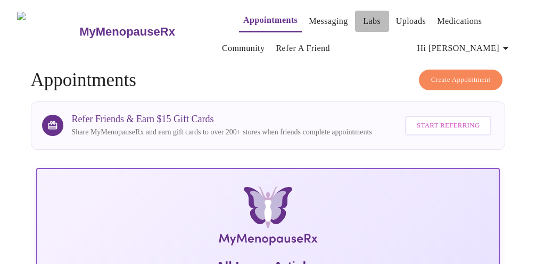
click at [363, 15] on link "Labs" at bounding box center [372, 21] width 18 height 15
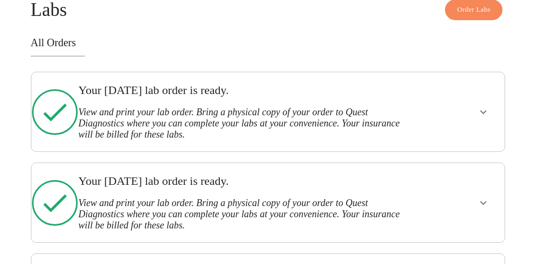
scroll to position [75, 0]
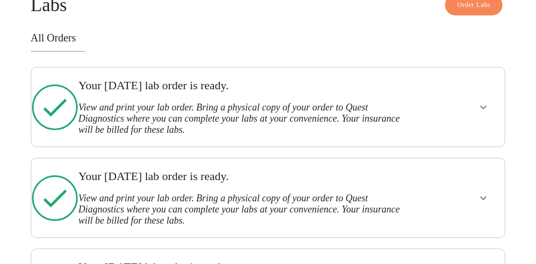
click at [365, 102] on h3 "View and print your lab order. Bring a physical copy of your order to Quest Dia…" at bounding box center [243, 119] width 331 height 34
click at [489, 104] on icon "show more" at bounding box center [483, 107] width 13 height 13
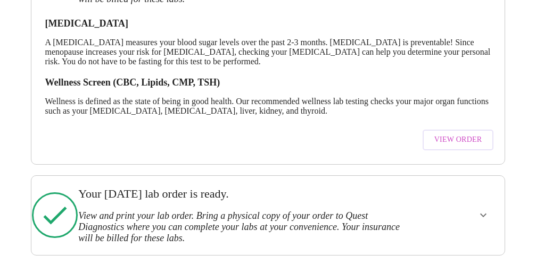
scroll to position [208, 0]
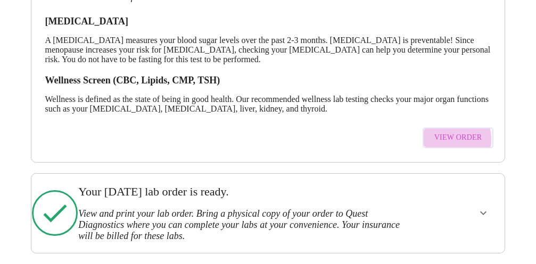
click at [449, 137] on span "View Order" at bounding box center [458, 137] width 48 height 13
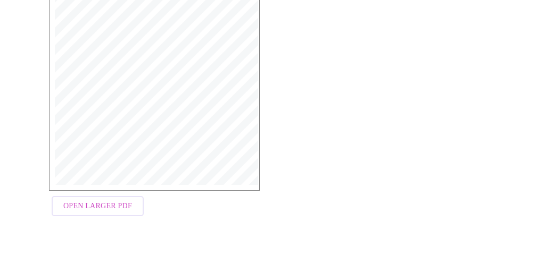
scroll to position [303, 0]
click at [117, 207] on span "Open Larger PDF" at bounding box center [97, 206] width 69 height 13
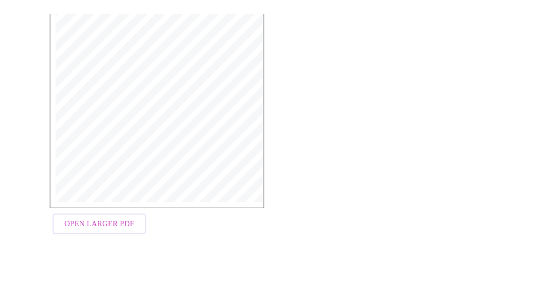
scroll to position [271, 0]
